Goal: Navigation & Orientation: Find specific page/section

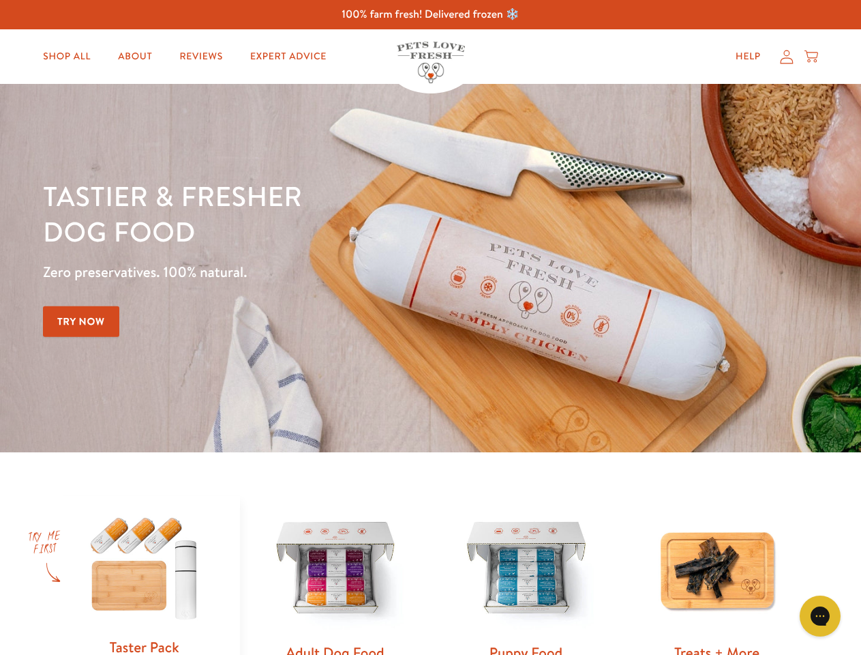
click at [430, 327] on div "Tastier & fresher dog food Zero preservatives. 100% natural. Try Now" at bounding box center [301, 268] width 517 height 180
click at [821, 616] on icon "Gorgias live chat" at bounding box center [820, 615] width 13 height 13
